Goal: Information Seeking & Learning: Check status

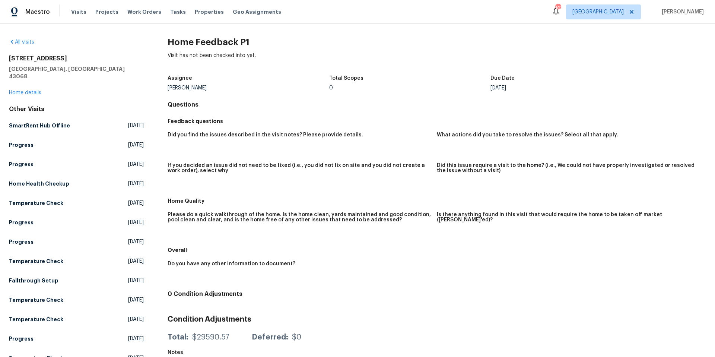
click at [20, 66] on h5 "[GEOGRAPHIC_DATA], [GEOGRAPHIC_DATA] 43068" at bounding box center [76, 72] width 135 height 15
click at [21, 82] on div "[STREET_ADDRESS][PERSON_NAME] Home details" at bounding box center [76, 76] width 135 height 42
click at [22, 90] on link "Home details" at bounding box center [25, 92] width 32 height 5
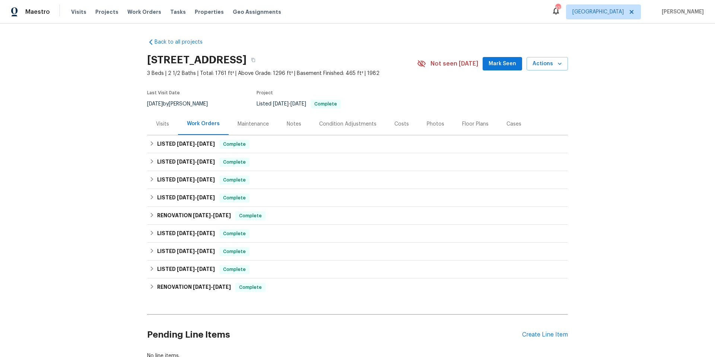
click at [163, 124] on div "Visits" at bounding box center [162, 123] width 13 height 7
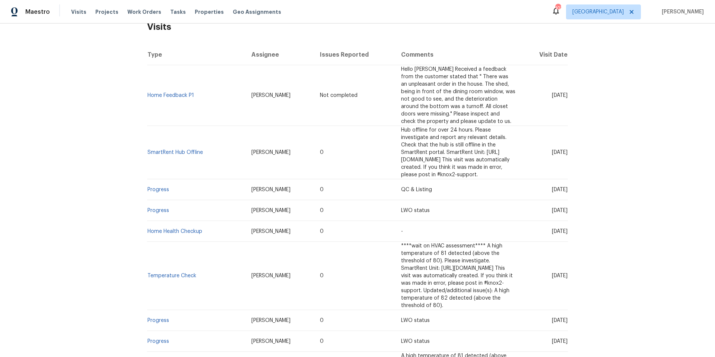
scroll to position [134, 0]
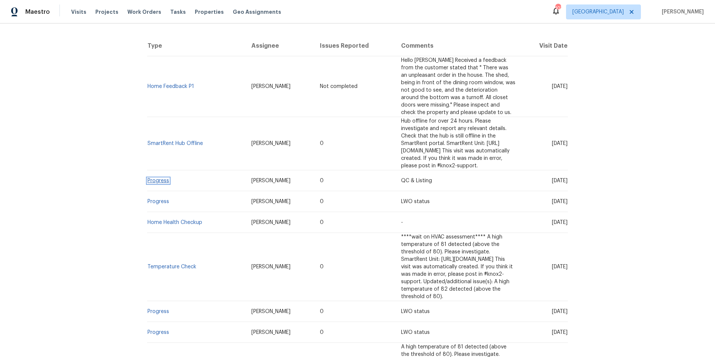
click at [157, 178] on link "Progress" at bounding box center [158, 180] width 22 height 5
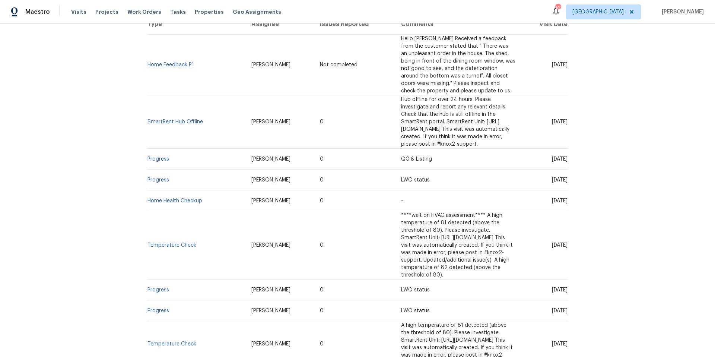
scroll to position [179, 0]
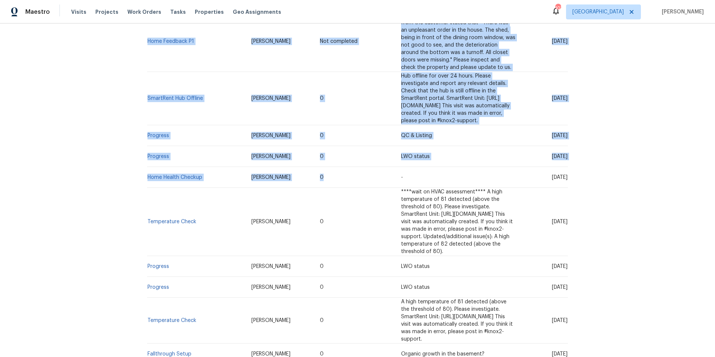
drag, startPoint x: 126, startPoint y: 73, endPoint x: 461, endPoint y: 154, distance: 344.7
click at [461, 154] on div "Back to all projects 6775 Centennial Dr, Reynoldsburg, OH 43068 3 Beds | 2 1/2 …" at bounding box center [357, 189] width 715 height 333
click at [401, 73] on span "Hub offline for over 24 hours. Please investigate and report any relevant detai…" at bounding box center [455, 98] width 108 height 50
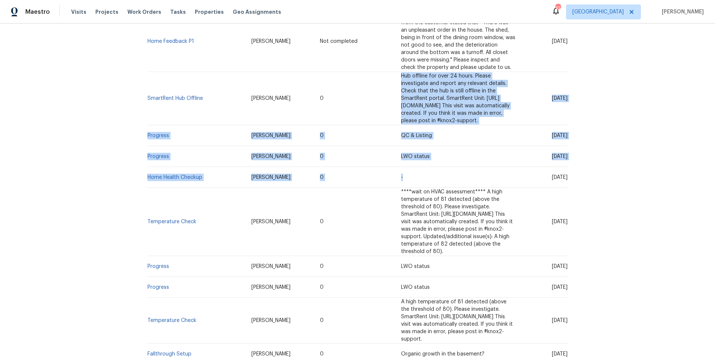
drag, startPoint x: 338, startPoint y: 65, endPoint x: 466, endPoint y: 162, distance: 161.1
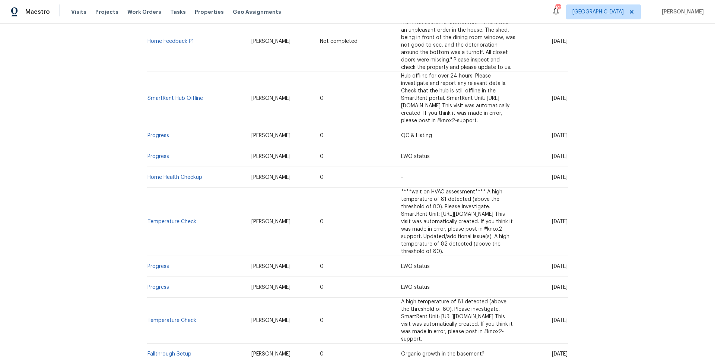
click at [598, 179] on div "Back to all projects 6775 Centennial Dr, Reynoldsburg, OH 43068 3 Beds | 2 1/2 …" at bounding box center [357, 189] width 715 height 333
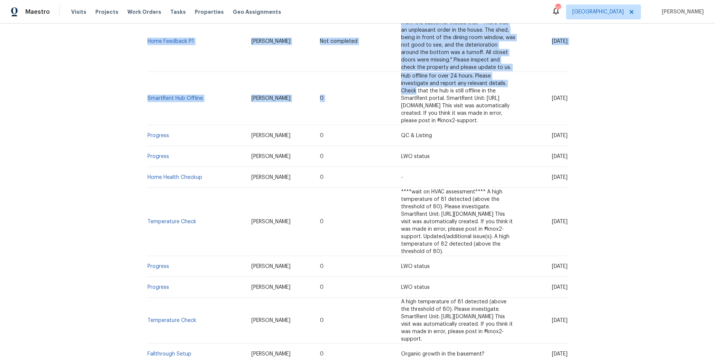
drag, startPoint x: 586, startPoint y: 222, endPoint x: 371, endPoint y: 77, distance: 259.4
click at [371, 77] on div "Back to all projects [STREET_ADDRESS] 3 Beds | 2 1/2 Baths | Total: 1761 ft² | …" at bounding box center [357, 189] width 715 height 333
click at [401, 75] on span "Hub offline for over 24 hours. Please investigate and report any relevant detai…" at bounding box center [455, 98] width 108 height 50
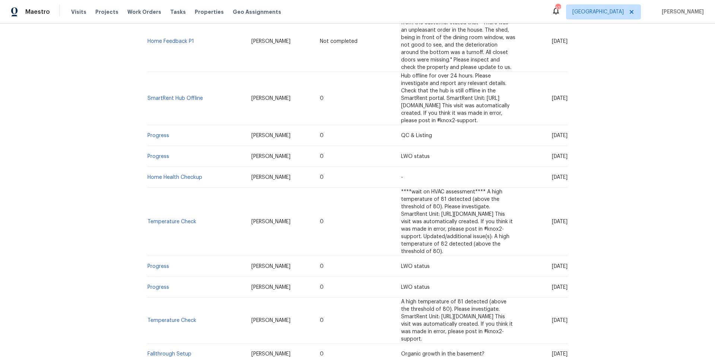
drag, startPoint x: 337, startPoint y: 67, endPoint x: 401, endPoint y: 242, distance: 187.1
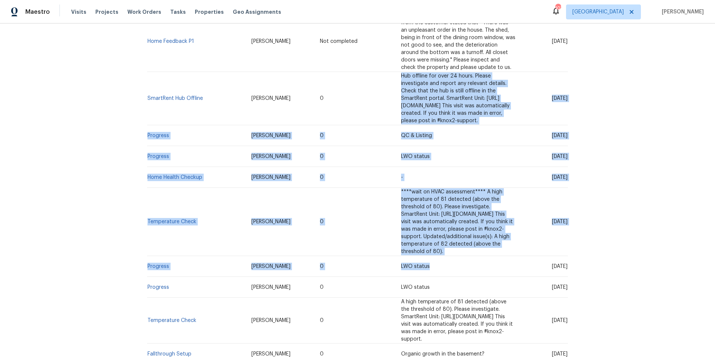
click at [414, 192] on span "****wait on HVAC assessment**** A high temperature of 81 detected (above the th…" at bounding box center [457, 221] width 112 height 65
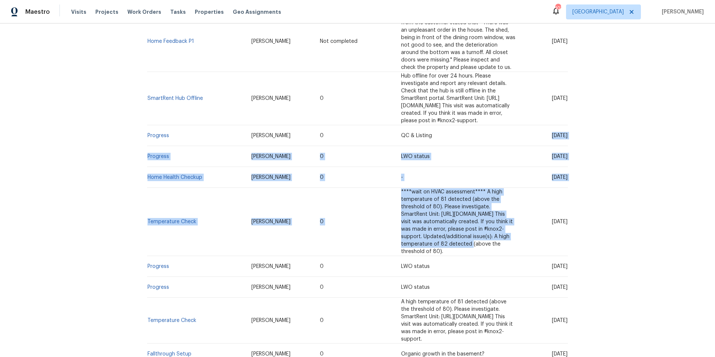
drag, startPoint x: 449, startPoint y: 205, endPoint x: 401, endPoint y: 122, distance: 95.9
click at [401, 193] on span "****wait on HVAC assessment**** A high temperature of 81 detected (above the th…" at bounding box center [457, 221] width 112 height 65
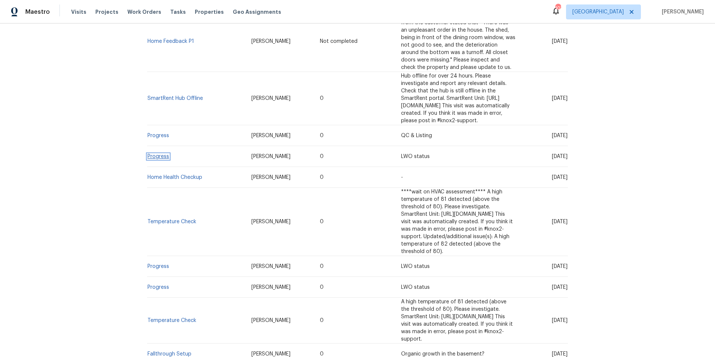
click at [160, 154] on link "Progress" at bounding box center [158, 156] width 22 height 5
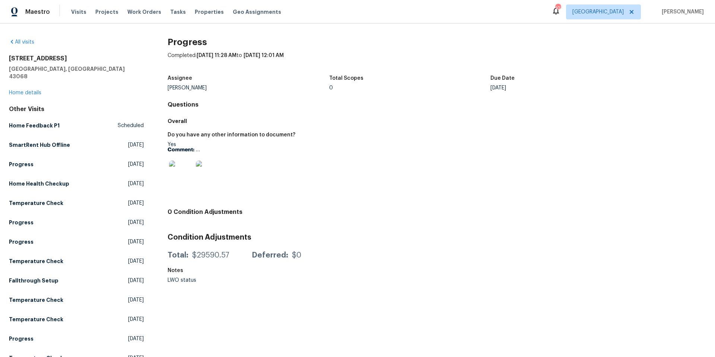
click at [178, 173] on img at bounding box center [181, 172] width 24 height 24
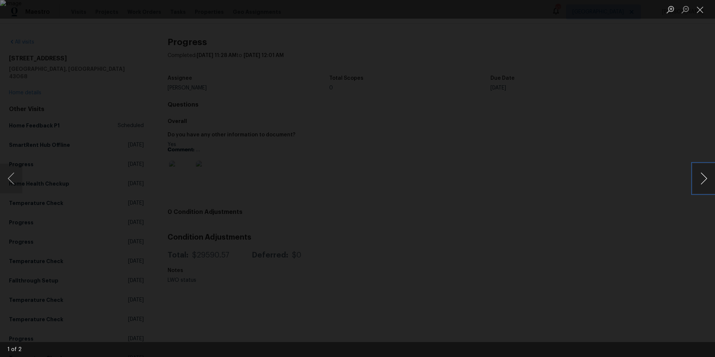
click at [702, 181] on button "Next image" at bounding box center [703, 178] width 22 height 30
click at [639, 140] on div "Lightbox" at bounding box center [357, 178] width 715 height 357
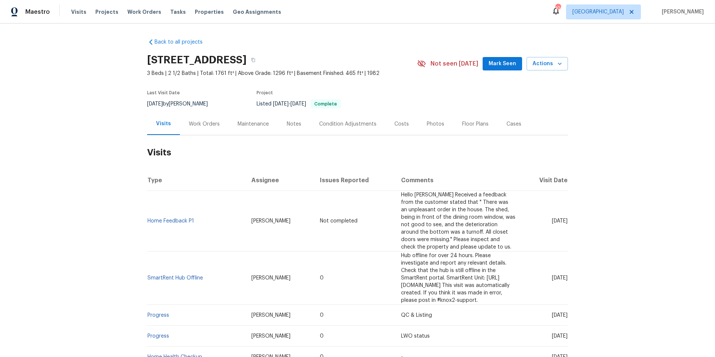
click at [625, 149] on div "Back to all projects [STREET_ADDRESS] 3 Beds | 2 1/2 Baths | Total: 1761 ft² | …" at bounding box center [357, 189] width 715 height 333
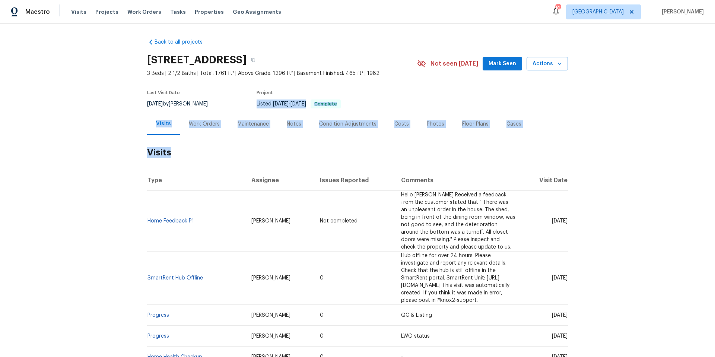
drag, startPoint x: 572, startPoint y: 98, endPoint x: 616, endPoint y: 304, distance: 210.6
click at [616, 304] on div "Back to all projects [STREET_ADDRESS] 3 Beds | 2 1/2 Baths | Total: 1761 ft² | …" at bounding box center [357, 189] width 715 height 333
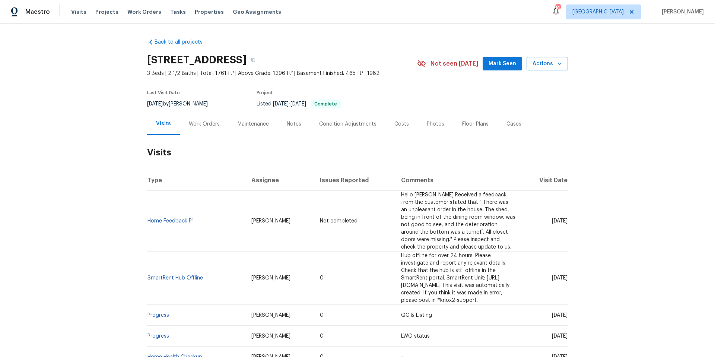
drag, startPoint x: 616, startPoint y: 304, endPoint x: 321, endPoint y: 79, distance: 371.3
click at [321, 79] on div "Back to all projects [STREET_ADDRESS] 3 Beds | 2 1/2 Baths | Total: 1761 ft² | …" at bounding box center [357, 189] width 715 height 333
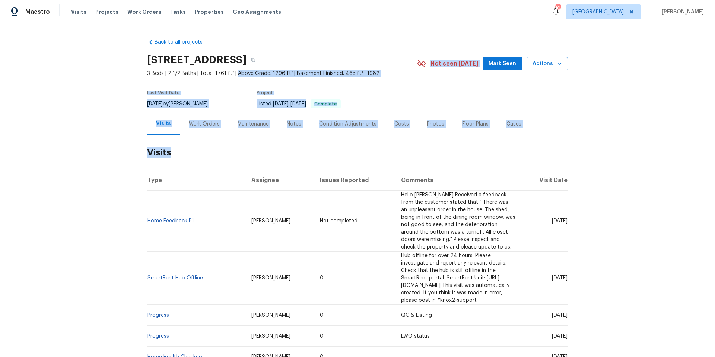
drag, startPoint x: 233, startPoint y: 73, endPoint x: 624, endPoint y: 235, distance: 423.1
click at [624, 235] on div "Back to all projects [STREET_ADDRESS] 3 Beds | 2 1/2 Baths | Total: 1761 ft² | …" at bounding box center [357, 189] width 715 height 333
